Goal: Task Accomplishment & Management: Manage account settings

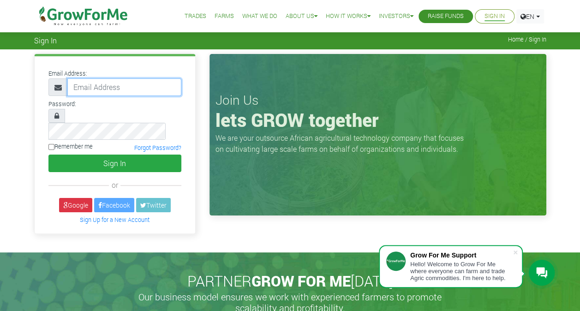
click at [123, 88] on input "email" at bounding box center [124, 87] width 114 height 18
type input "[EMAIL_ADDRESS][DOMAIN_NAME]"
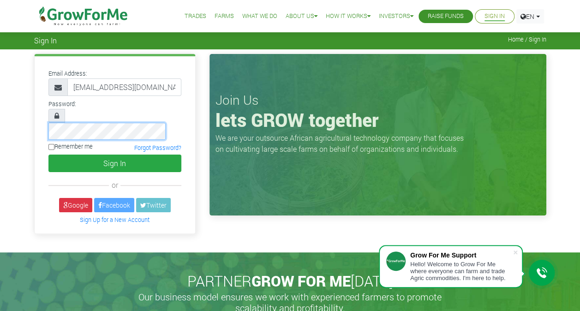
click at [48, 154] on button "Sign In" at bounding box center [114, 163] width 133 height 18
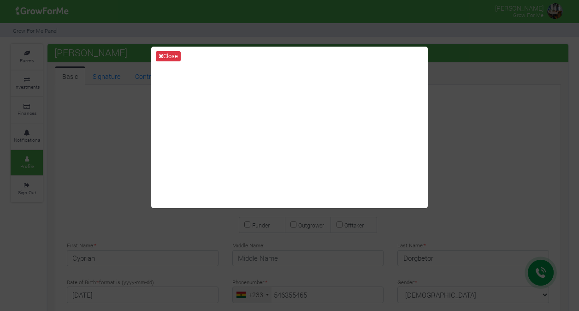
type input "54 635 5465"
click at [105, 160] on div "Close" at bounding box center [289, 155] width 579 height 311
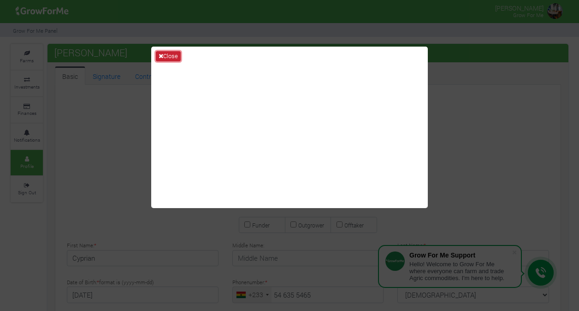
click at [172, 56] on button "Close" at bounding box center [168, 56] width 25 height 10
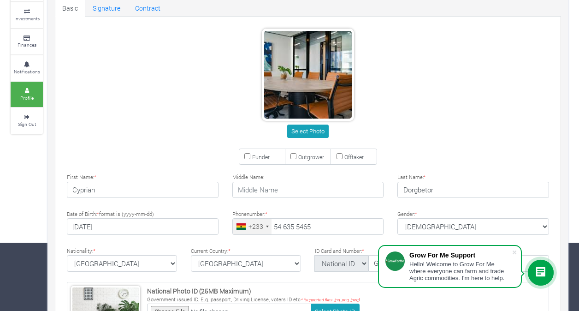
scroll to position [66, 0]
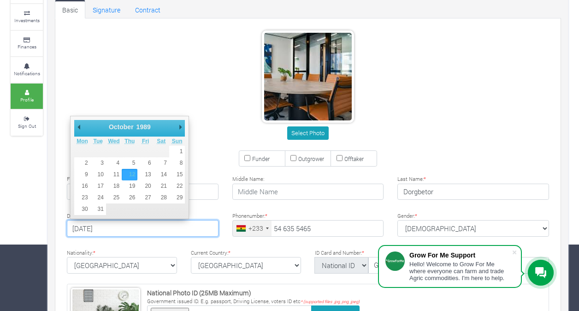
click at [87, 228] on input "1989-10-12" at bounding box center [143, 228] width 152 height 17
type input "1989-10-12"
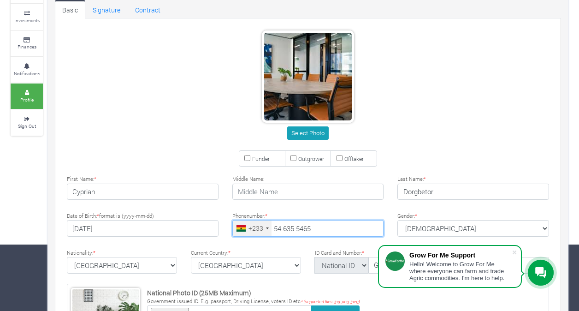
click at [311, 225] on input "54 635 5465" at bounding box center [308, 228] width 152 height 17
type input "54 635 5464"
click at [494, 139] on div "Select Photo" at bounding box center [308, 86] width 510 height 113
click at [515, 254] on span at bounding box center [514, 252] width 9 height 9
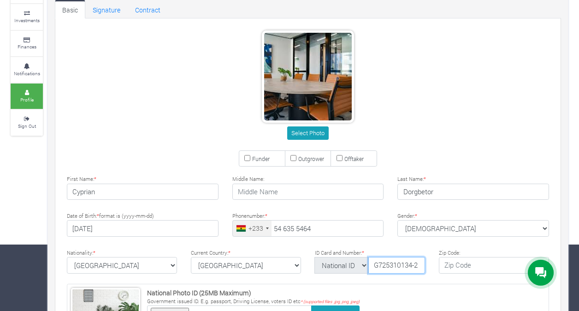
click at [393, 263] on input "G725310134-2" at bounding box center [396, 265] width 57 height 17
type input "G725210134-2"
click at [250, 155] on input "Funder" at bounding box center [247, 158] width 6 height 6
checkbox input "true"
click at [314, 128] on button "Select Photo" at bounding box center [307, 132] width 41 height 13
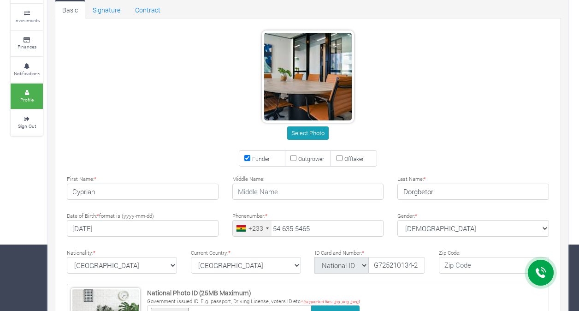
scroll to position [113, 0]
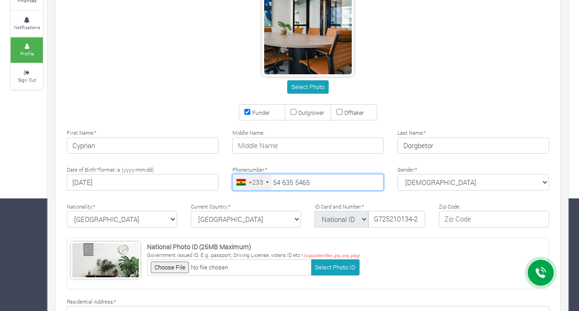
click at [311, 180] on input "54 635 5465" at bounding box center [308, 182] width 152 height 17
type input "54 635 5464"
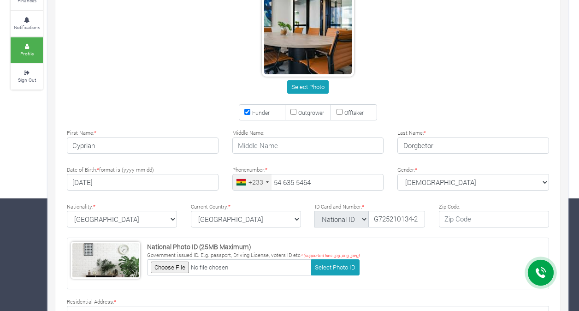
click at [191, 100] on div "Select Photo Funder Outgrower Offtaker * * *" at bounding box center [308, 207] width 510 height 460
click at [420, 217] on input "G725210134-2" at bounding box center [396, 219] width 57 height 17
type input "G725210134-1"
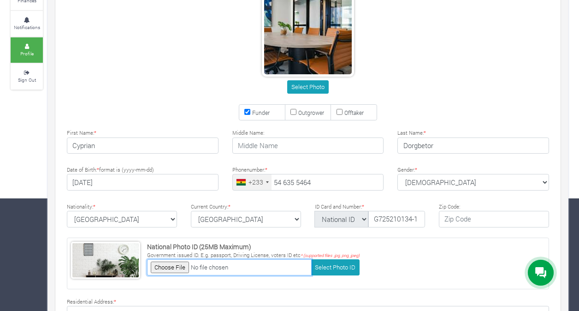
click at [168, 264] on input "file" at bounding box center [229, 267] width 165 height 16
click at [166, 265] on input "file" at bounding box center [229, 267] width 165 height 16
type input "C:\fakepath\1.jpg"
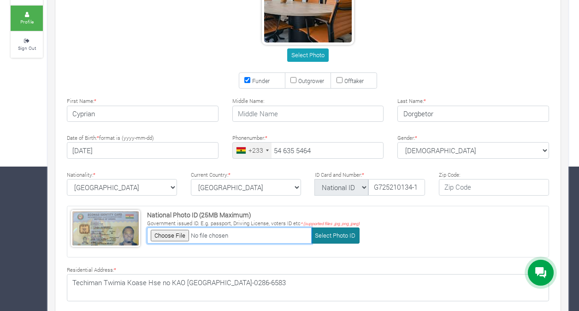
scroll to position [159, 0]
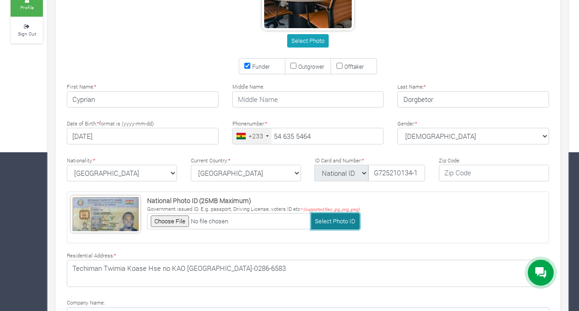
click at [328, 218] on button "Select Photo ID" at bounding box center [335, 221] width 48 height 16
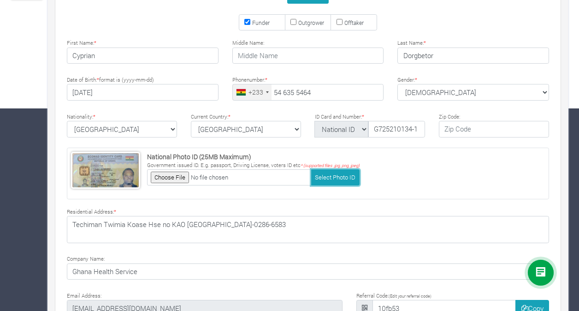
scroll to position [113, 0]
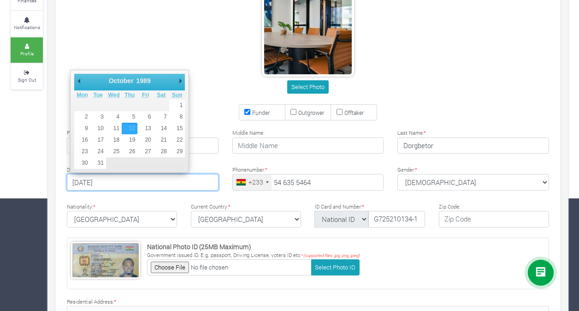
click at [92, 178] on input "1989-10-12" at bounding box center [143, 182] width 152 height 17
click at [146, 79] on select "1901 1902 1903 1904 1905 1906 1907 1908 1909 1910 1911 1912 1913 1914 1915 1916…" at bounding box center [147, 80] width 25 height 9
type input "1983-10-12"
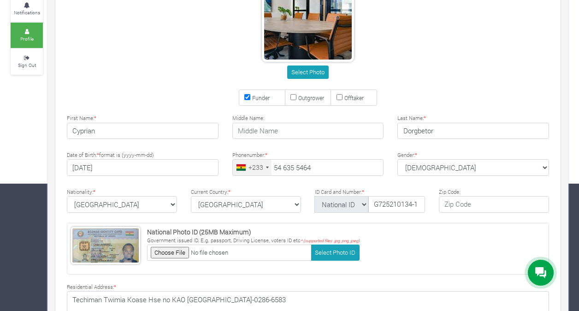
scroll to position [20, 0]
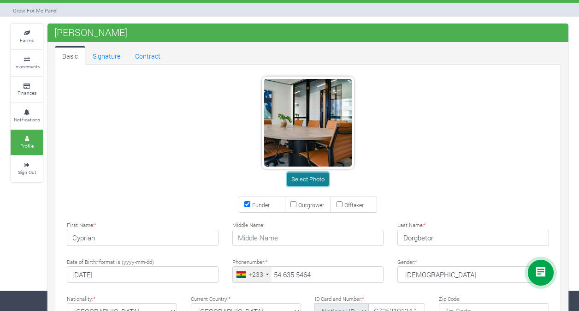
click at [304, 178] on button "Select Photo" at bounding box center [307, 178] width 41 height 13
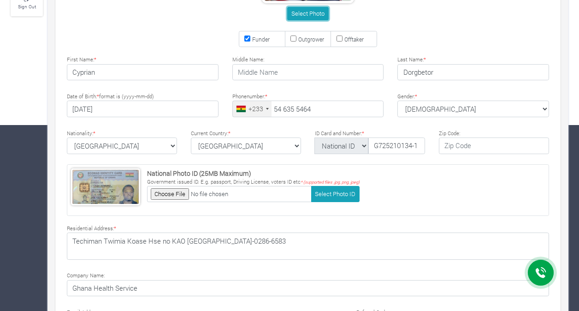
scroll to position [251, 0]
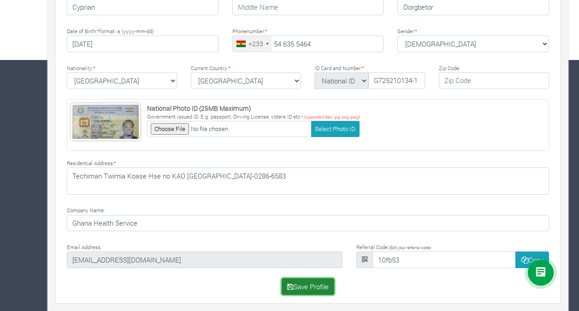
click at [302, 283] on button "Save Profile" at bounding box center [308, 286] width 53 height 17
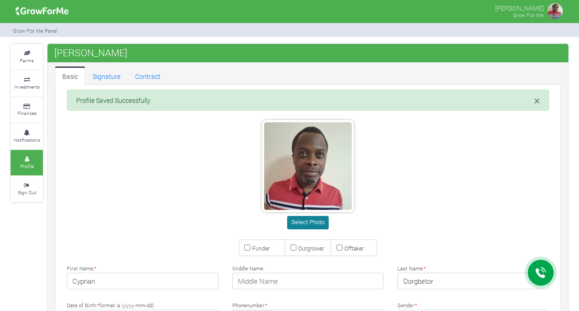
type input "54 635 5464"
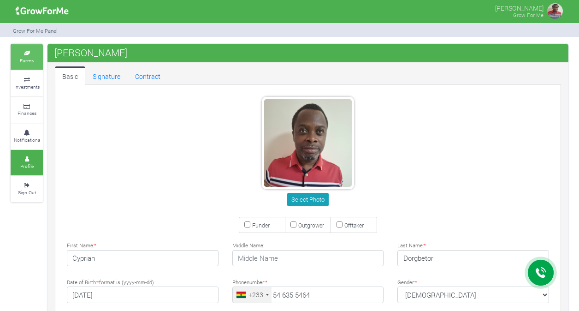
click at [22, 57] on small "Farms" at bounding box center [27, 60] width 14 height 6
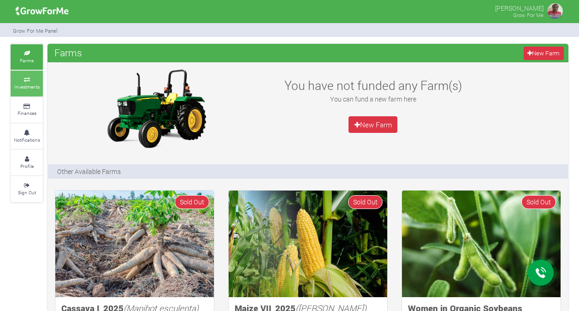
click at [33, 84] on small "Investments" at bounding box center [26, 86] width 25 height 6
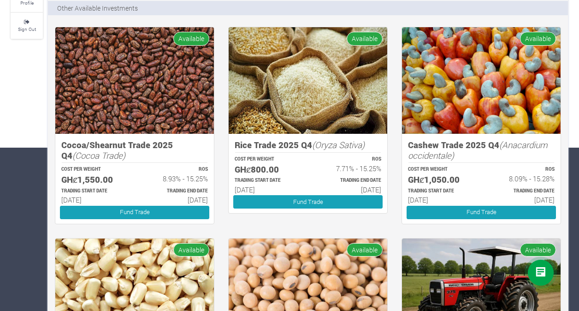
scroll to position [217, 0]
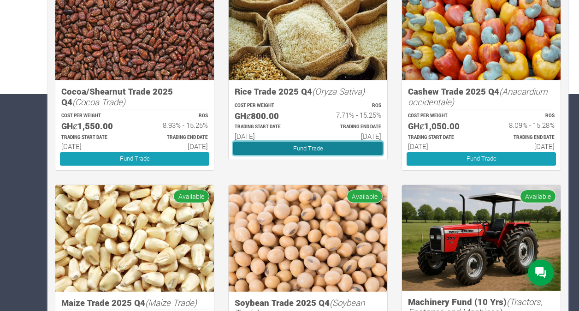
click at [309, 147] on link "Fund Trade" at bounding box center [307, 148] width 149 height 13
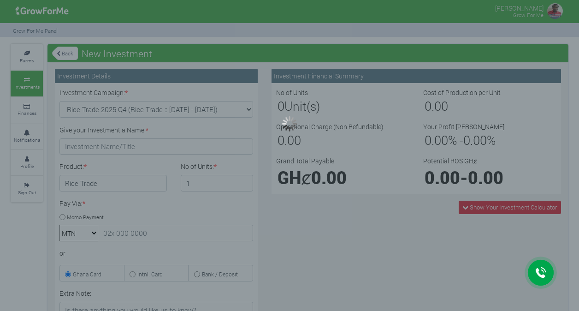
type input "1"
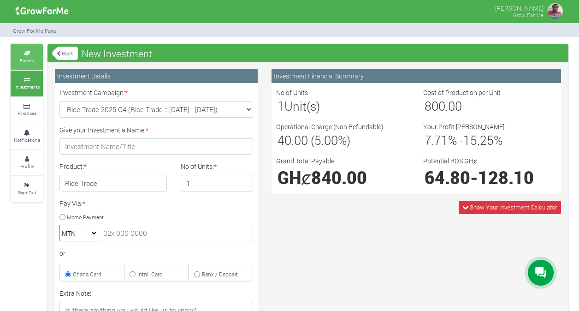
click link "Farms"
